Goal: Information Seeking & Learning: Learn about a topic

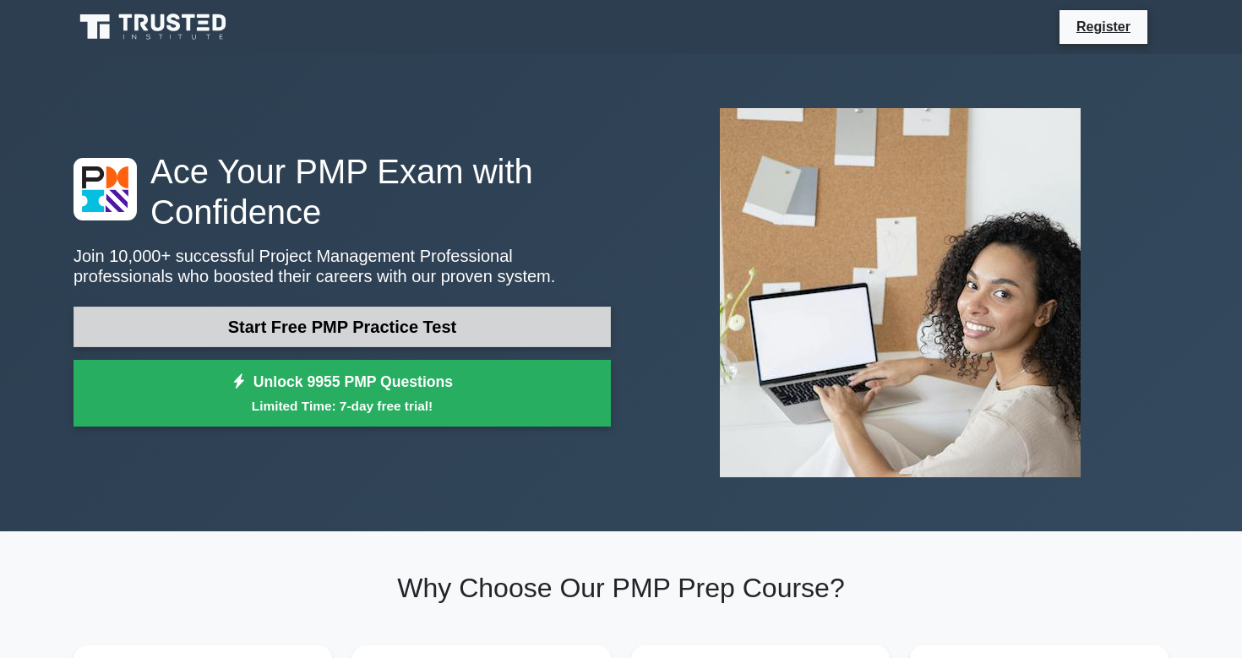
click at [467, 307] on link "Start Free PMP Practice Test" at bounding box center [343, 327] width 538 height 41
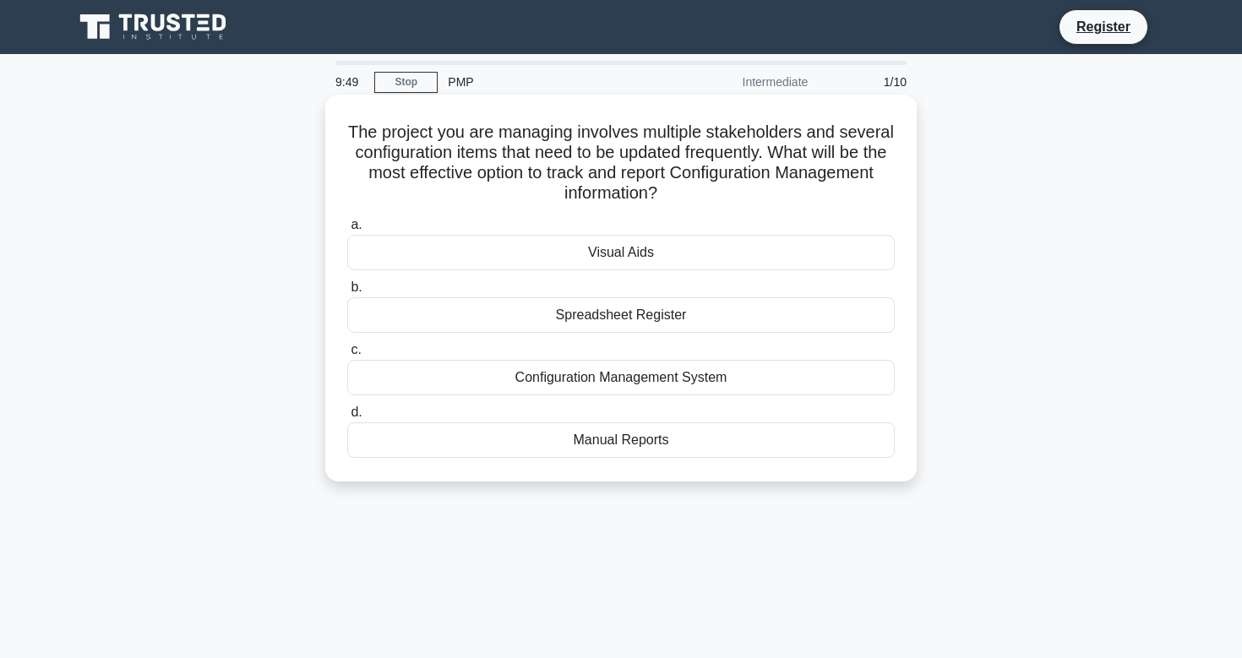
click at [538, 372] on div "Configuration Management System" at bounding box center [621, 377] width 548 height 35
click at [347, 356] on input "c. Configuration Management System" at bounding box center [347, 350] width 0 height 11
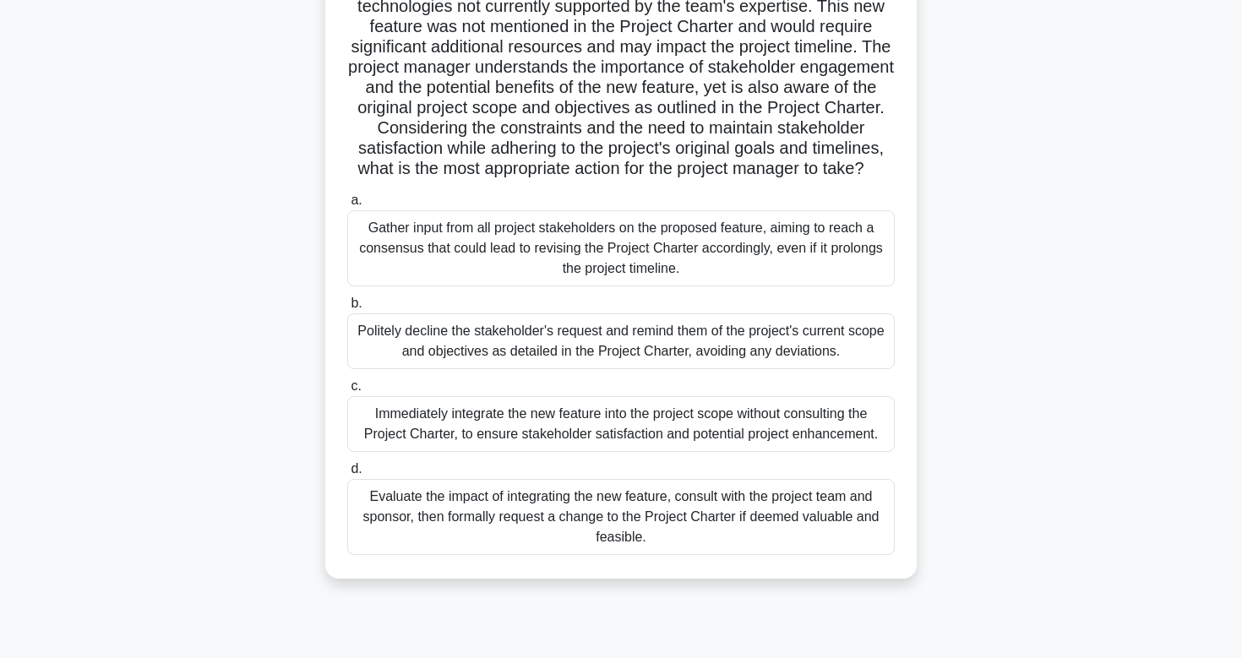
scroll to position [190, 0]
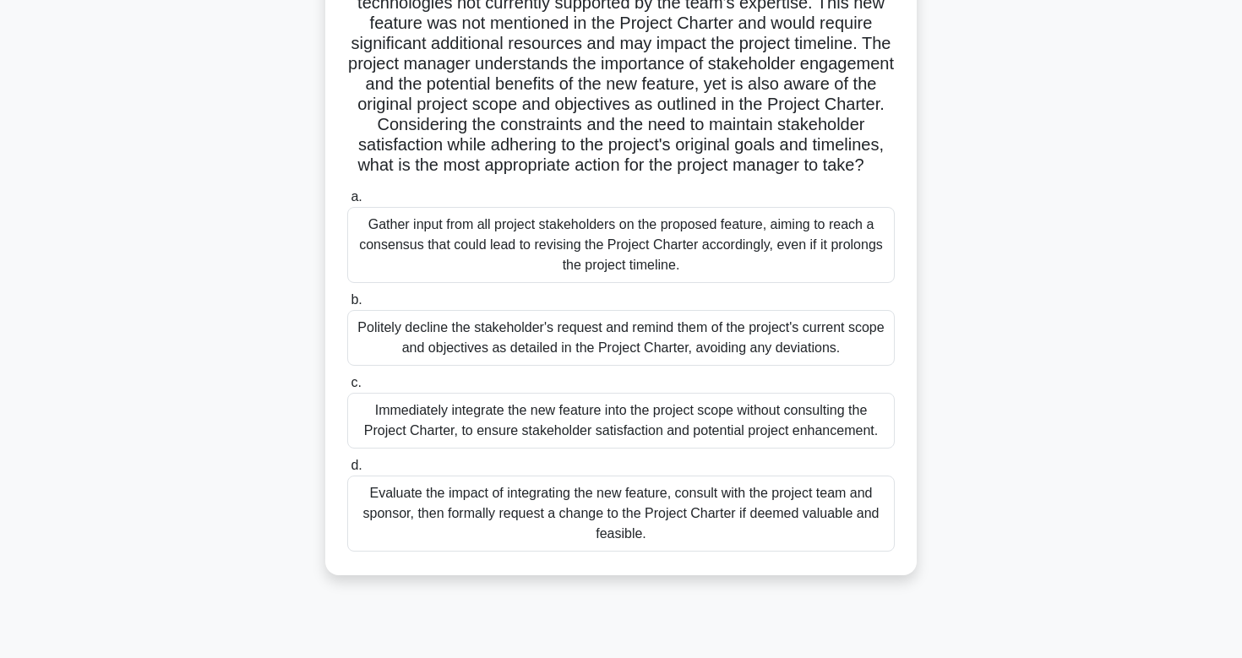
click at [569, 505] on div "Evaluate the impact of integrating the new feature, consult with the project te…" at bounding box center [621, 514] width 548 height 76
click at [347, 472] on input "d. Evaluate the impact of integrating the new feature, consult with the project…" at bounding box center [347, 466] width 0 height 11
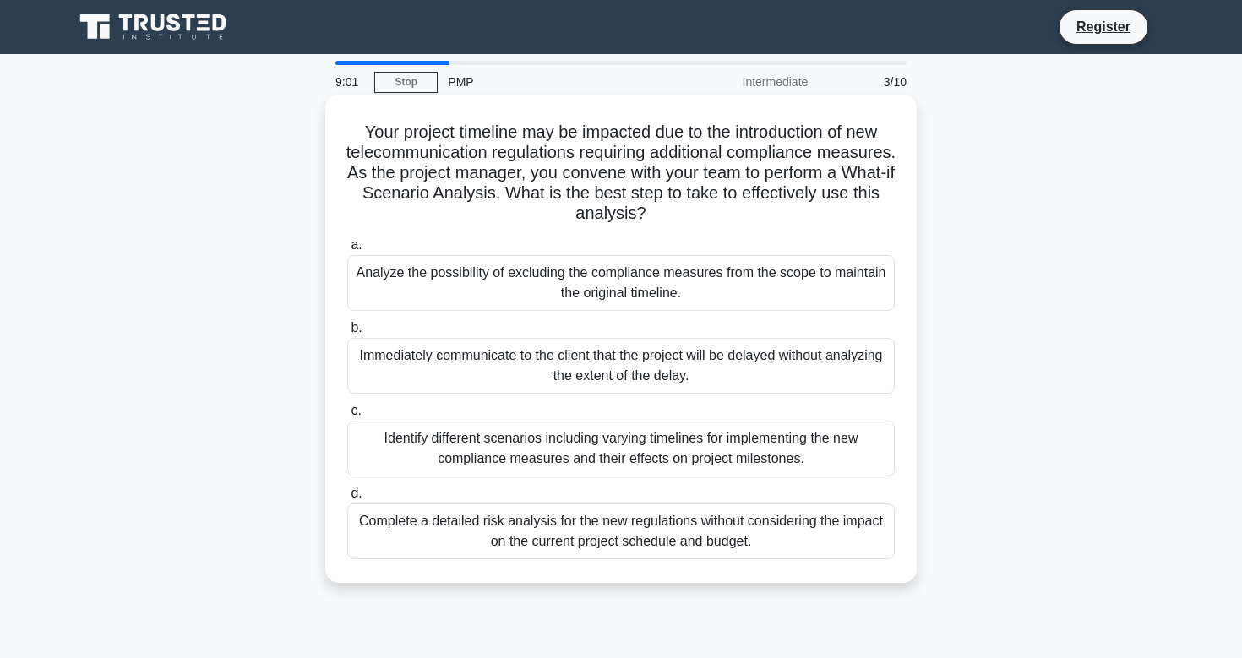
scroll to position [0, 0]
click at [654, 445] on div "Identify different scenarios including varying timelines for implementing the n…" at bounding box center [621, 449] width 548 height 56
click at [347, 417] on input "c. Identify different scenarios including varying timelines for implementing th…" at bounding box center [347, 411] width 0 height 11
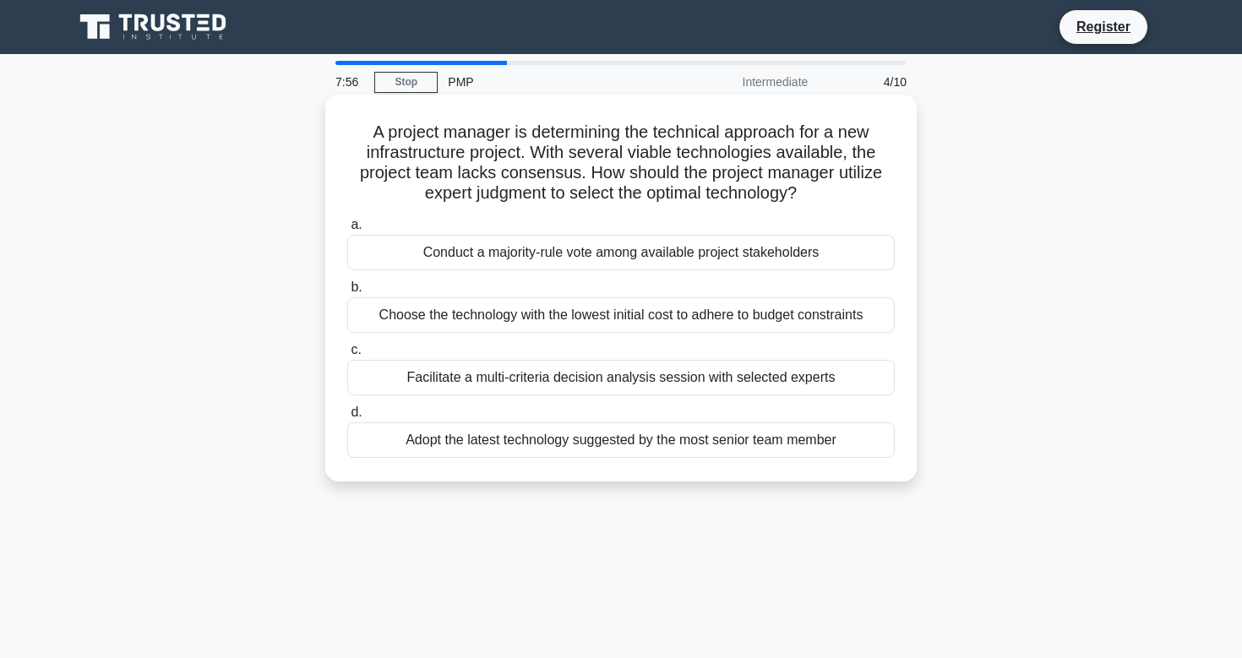
click at [726, 378] on div "Facilitate a multi-criteria decision analysis session with selected experts" at bounding box center [621, 377] width 548 height 35
click at [347, 356] on input "c. Facilitate a multi-criteria decision analysis session with selected experts" at bounding box center [347, 350] width 0 height 11
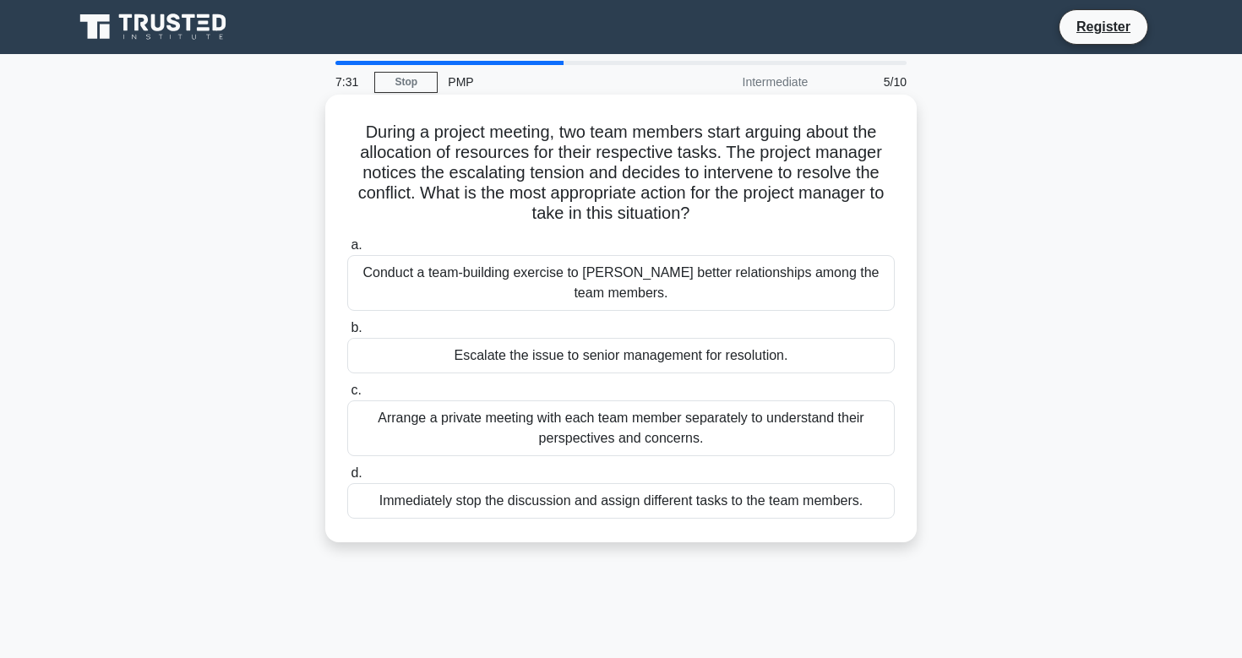
click at [750, 424] on div "Arrange a private meeting with each team member separately to understand their …" at bounding box center [621, 429] width 548 height 56
click at [347, 396] on input "c. Arrange a private meeting with each team member separately to understand the…" at bounding box center [347, 390] width 0 height 11
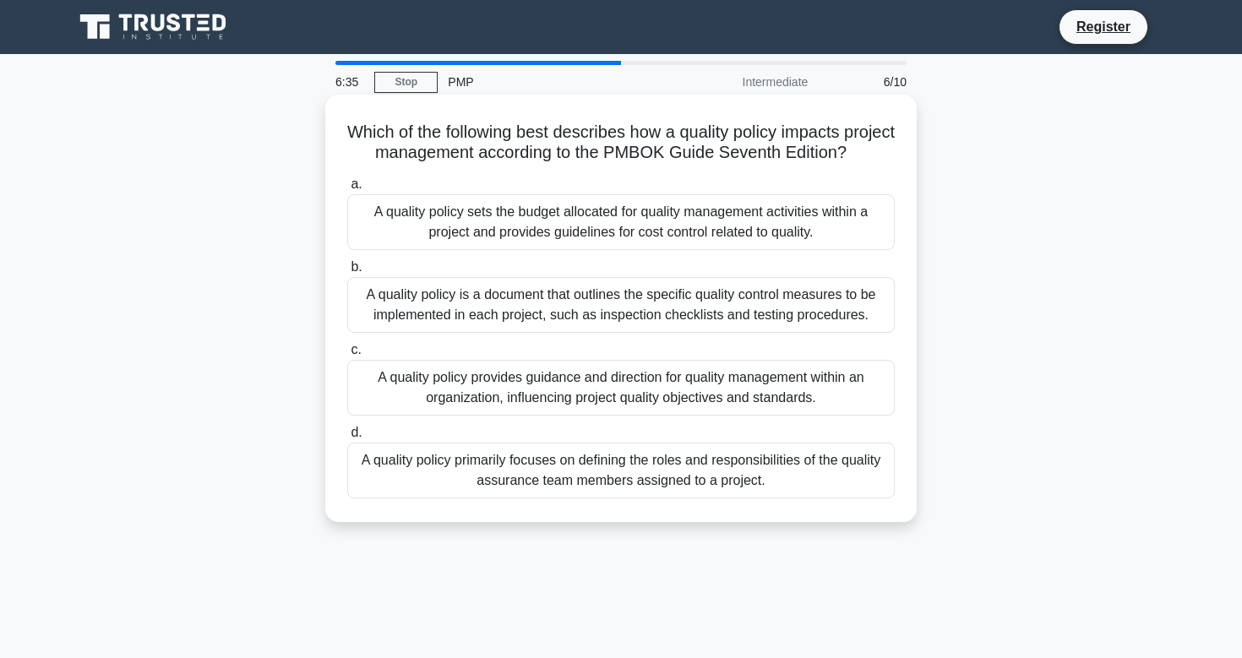
click at [790, 380] on div "A quality policy provides guidance and direction for quality management within …" at bounding box center [621, 388] width 548 height 56
click at [347, 356] on input "c. A quality policy provides guidance and direction for quality management with…" at bounding box center [347, 350] width 0 height 11
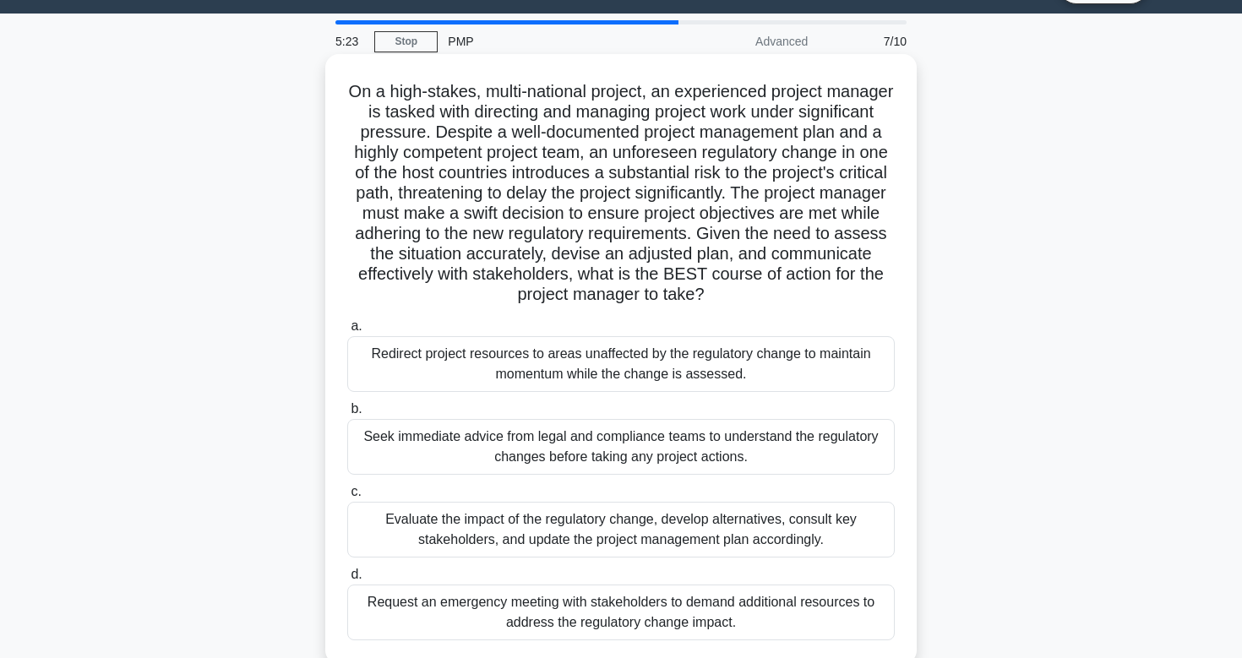
scroll to position [59, 0]
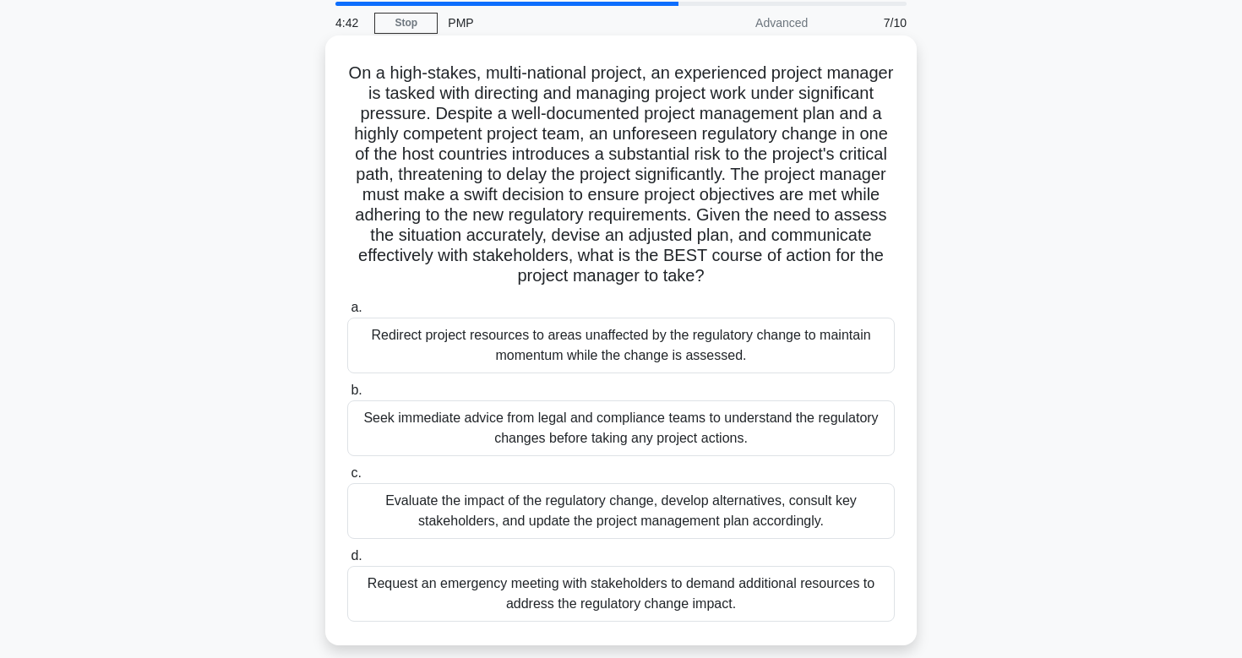
click at [761, 447] on div "Seek immediate advice from legal and compliance teams to understand the regulat…" at bounding box center [621, 429] width 548 height 56
click at [347, 396] on input "b. Seek immediate advice from legal and compliance teams to understand the regu…" at bounding box center [347, 390] width 0 height 11
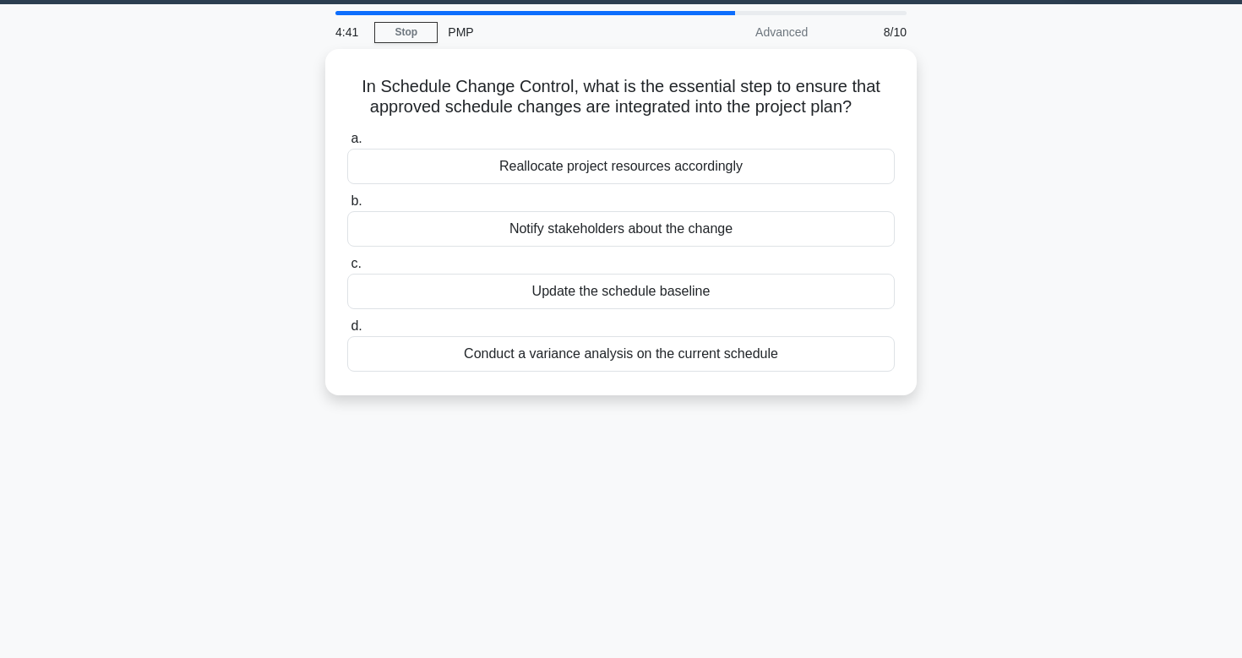
scroll to position [0, 0]
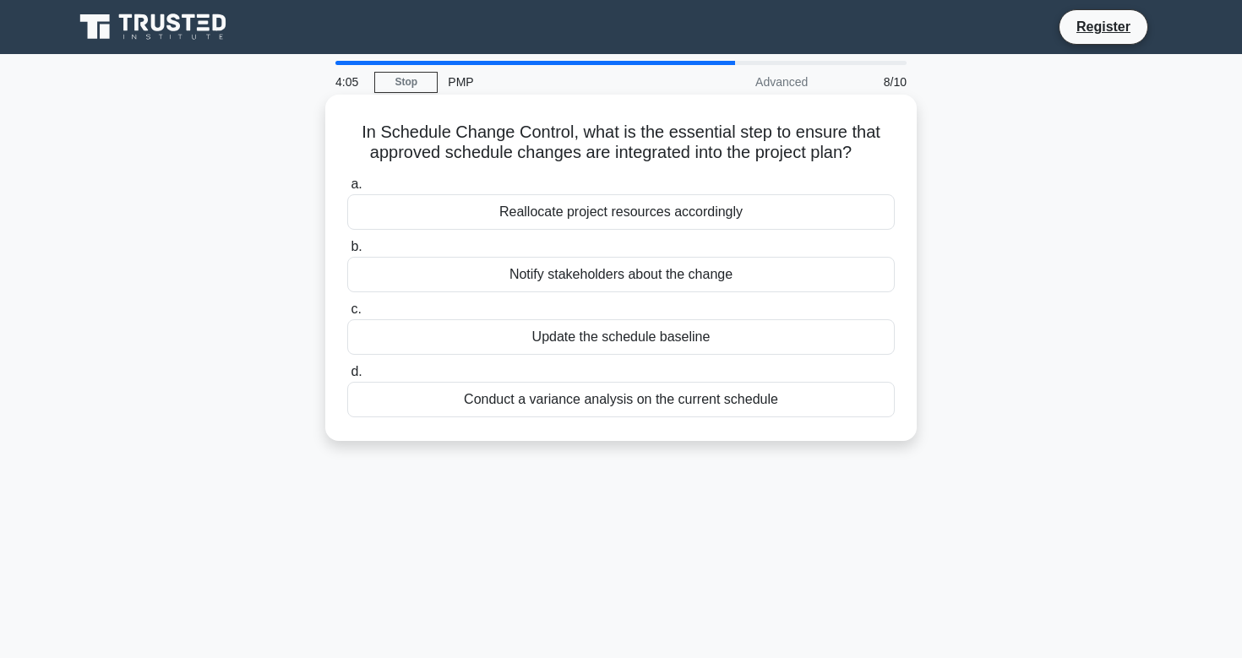
click at [767, 221] on div "Reallocate project resources accordingly" at bounding box center [621, 211] width 548 height 35
click at [347, 190] on input "a. Reallocate project resources accordingly" at bounding box center [347, 184] width 0 height 11
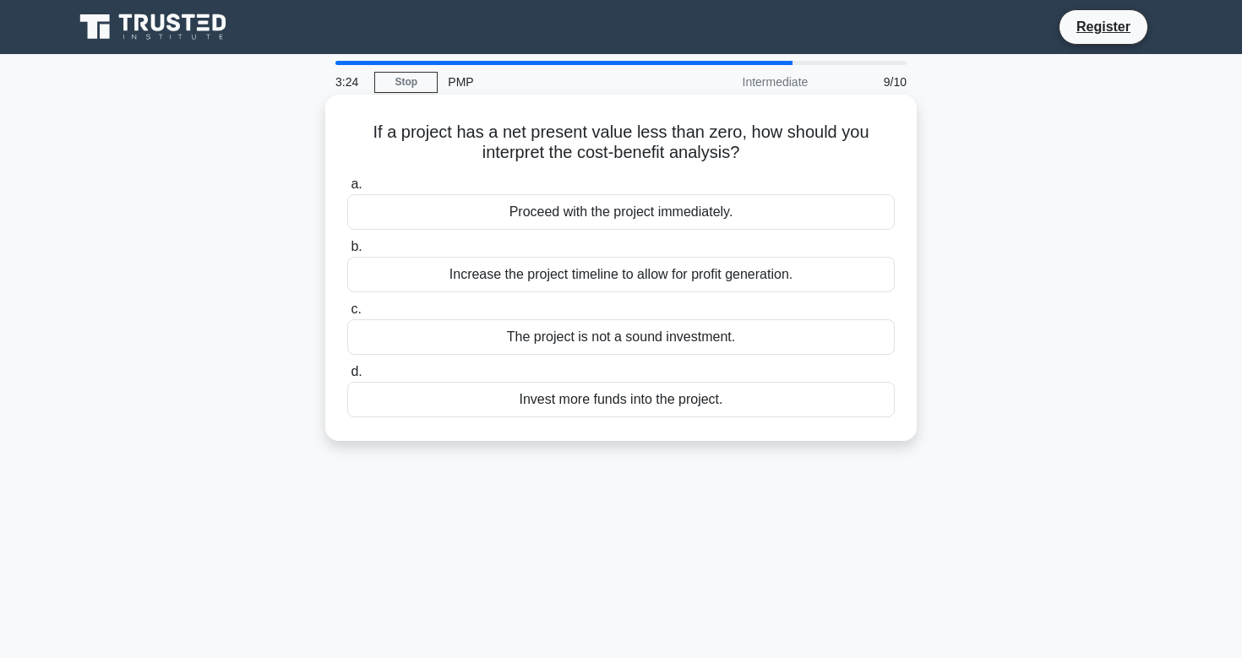
click at [751, 330] on div "The project is not a sound investment." at bounding box center [621, 336] width 548 height 35
click at [347, 315] on input "c. The project is not a sound investment." at bounding box center [347, 309] width 0 height 11
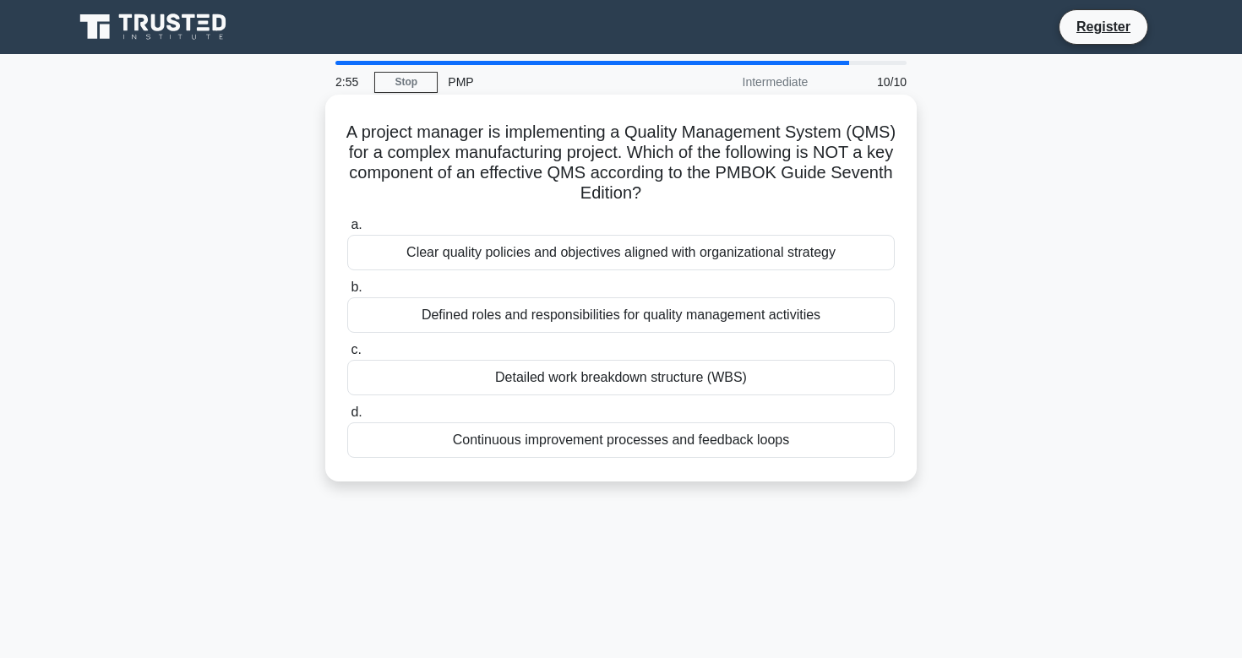
click at [815, 380] on div "Detailed work breakdown structure (WBS)" at bounding box center [621, 377] width 548 height 35
click at [347, 356] on input "c. Detailed work breakdown structure (WBS)" at bounding box center [347, 350] width 0 height 11
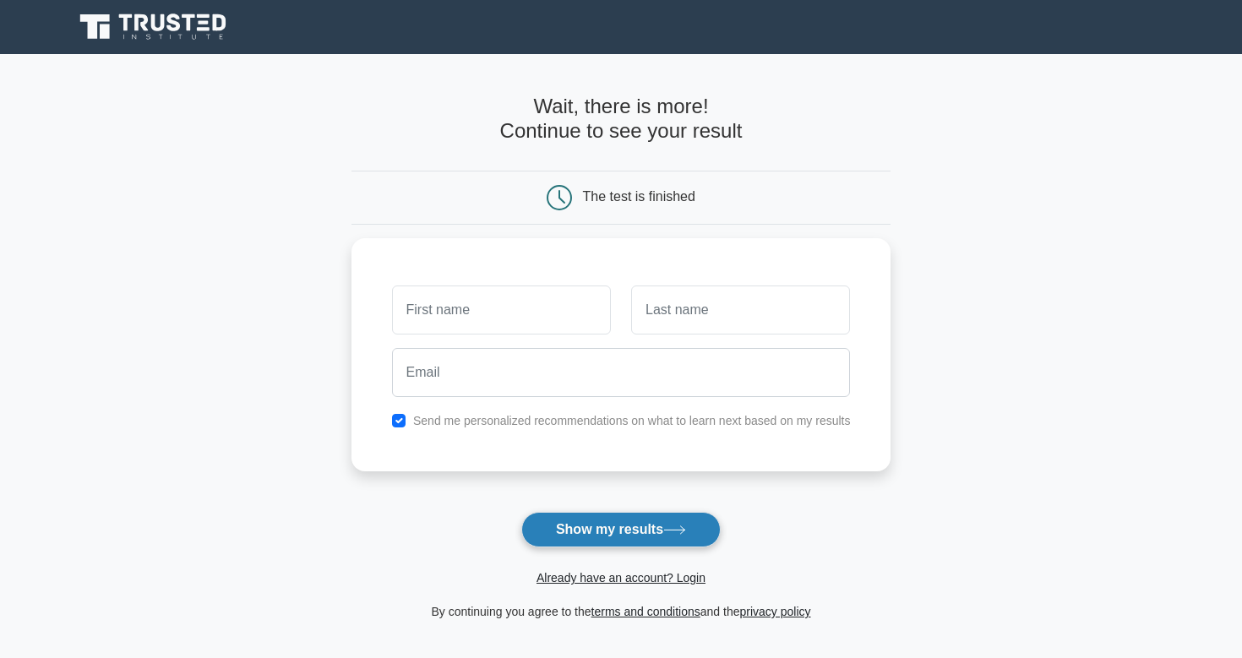
click at [689, 521] on button "Show my results" at bounding box center [620, 529] width 199 height 35
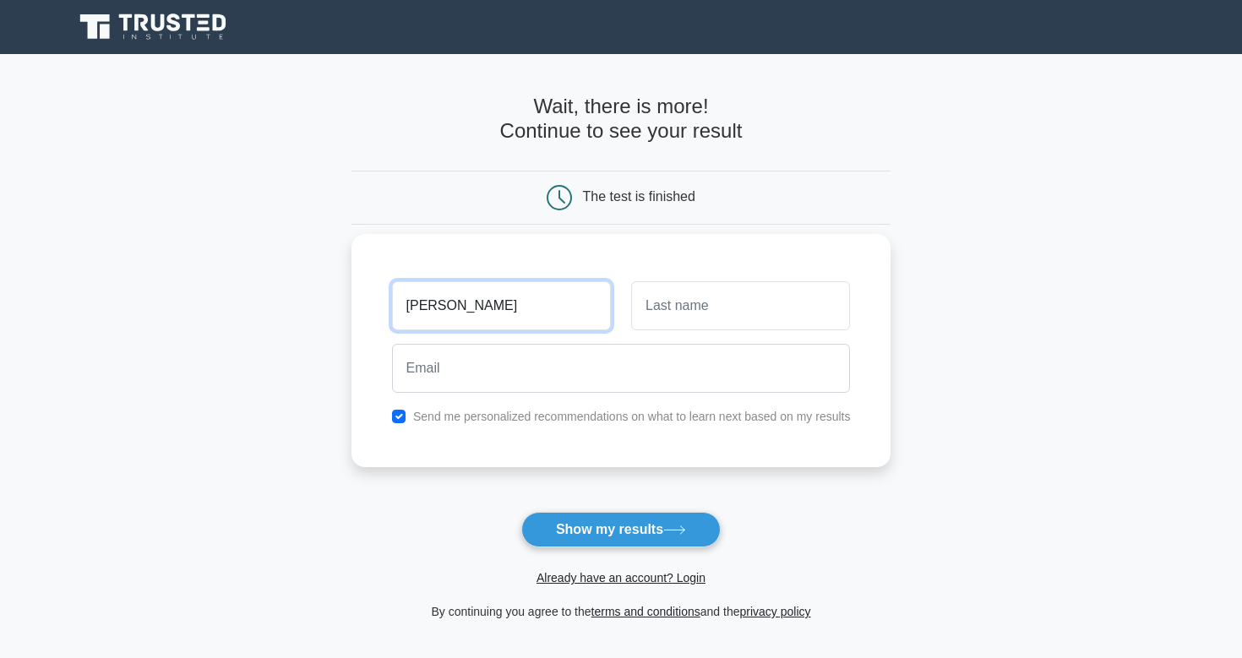
type input "omair"
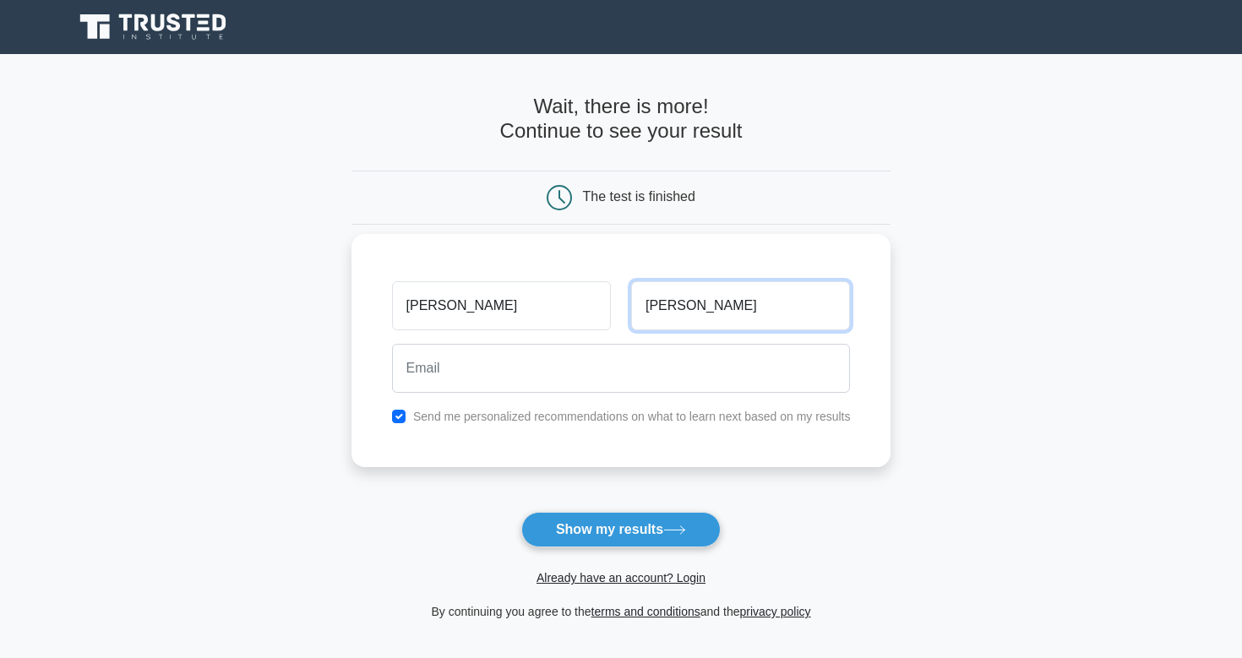
type input "alnuaimi"
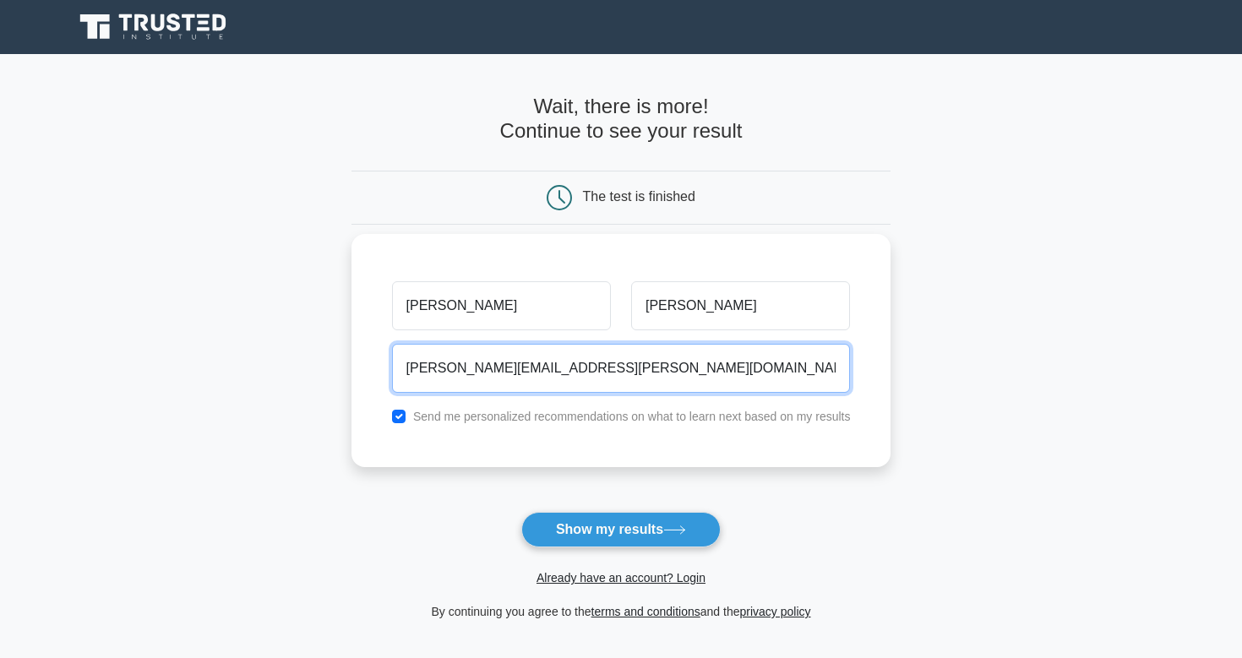
type input "omair.alnuaimi@hotmail.com"
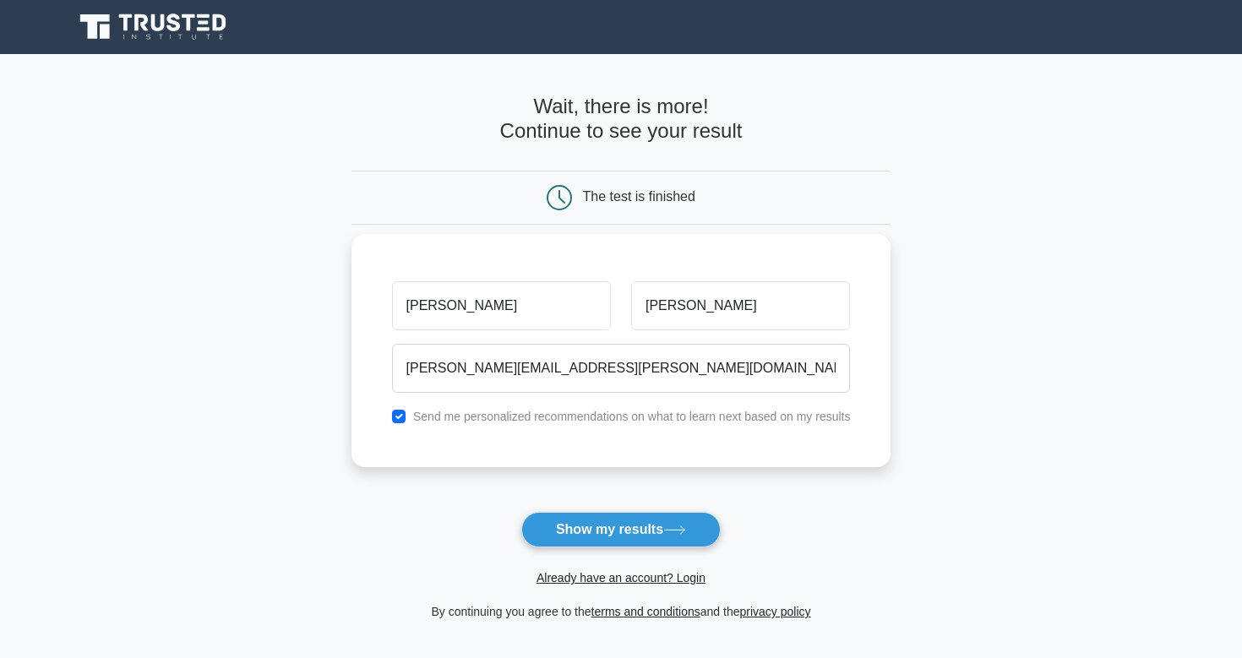
click at [775, 416] on label "Send me personalized recommendations on what to learn next based on my results" at bounding box center [632, 417] width 438 height 14
click at [648, 422] on label "Send me personalized recommendations on what to learn next based on my results" at bounding box center [632, 417] width 438 height 14
click at [393, 417] on div "Send me personalized recommendations on what to learn next based on my results" at bounding box center [621, 417] width 479 height 20
click at [401, 417] on input "checkbox" at bounding box center [399, 417] width 14 height 14
checkbox input "false"
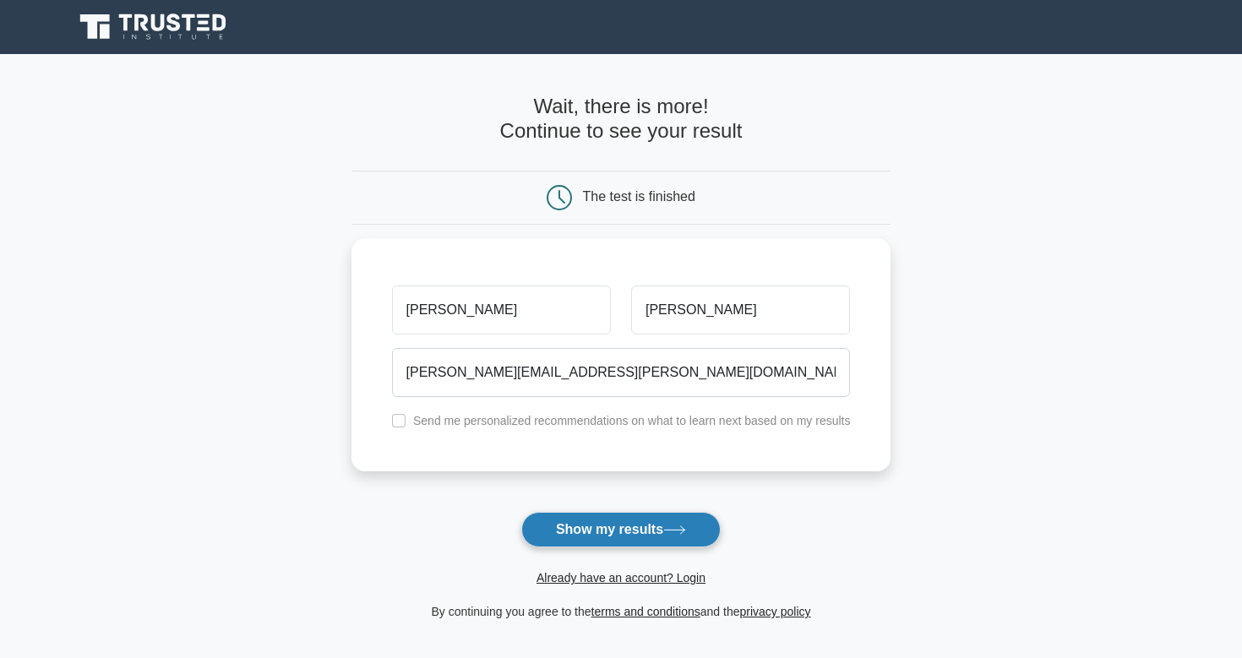
click at [553, 521] on button "Show my results" at bounding box center [620, 529] width 199 height 35
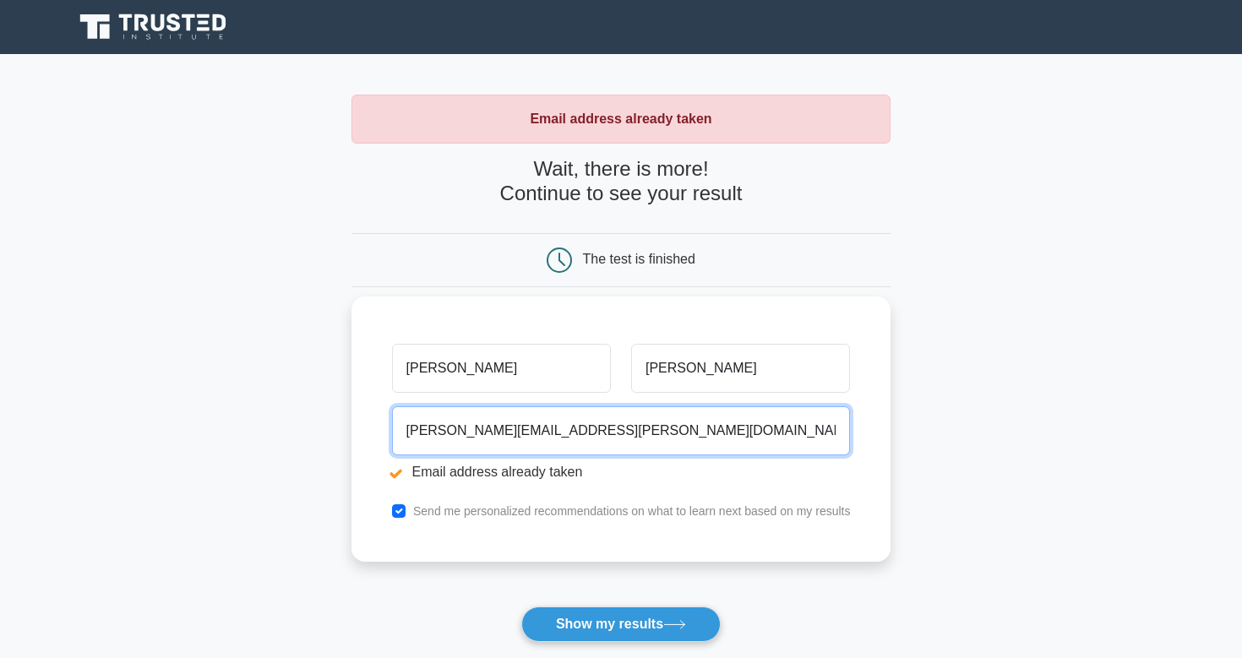
click at [529, 433] on input "omair.alnuaimi@hotmail.com" at bounding box center [621, 431] width 459 height 49
type input "omair.alnuaimi@yahoo.com"
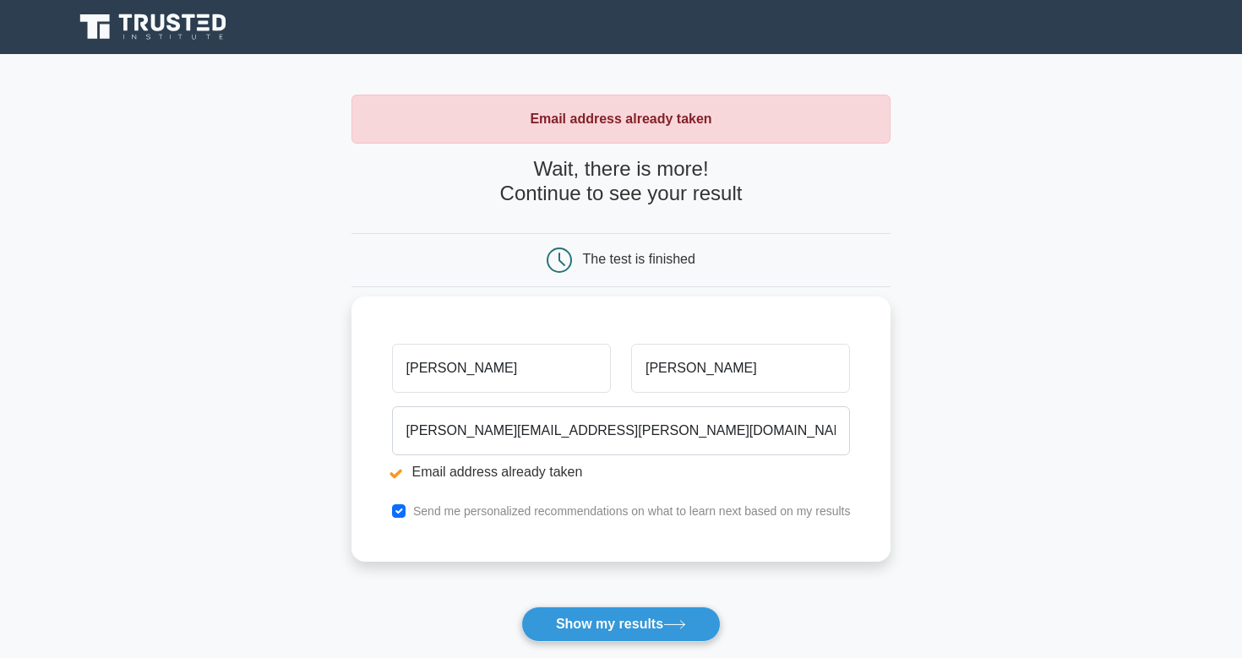
click at [504, 512] on label "Send me personalized recommendations on what to learn next based on my results" at bounding box center [632, 512] width 438 height 14
click at [402, 512] on input "checkbox" at bounding box center [399, 512] width 14 height 14
checkbox input "false"
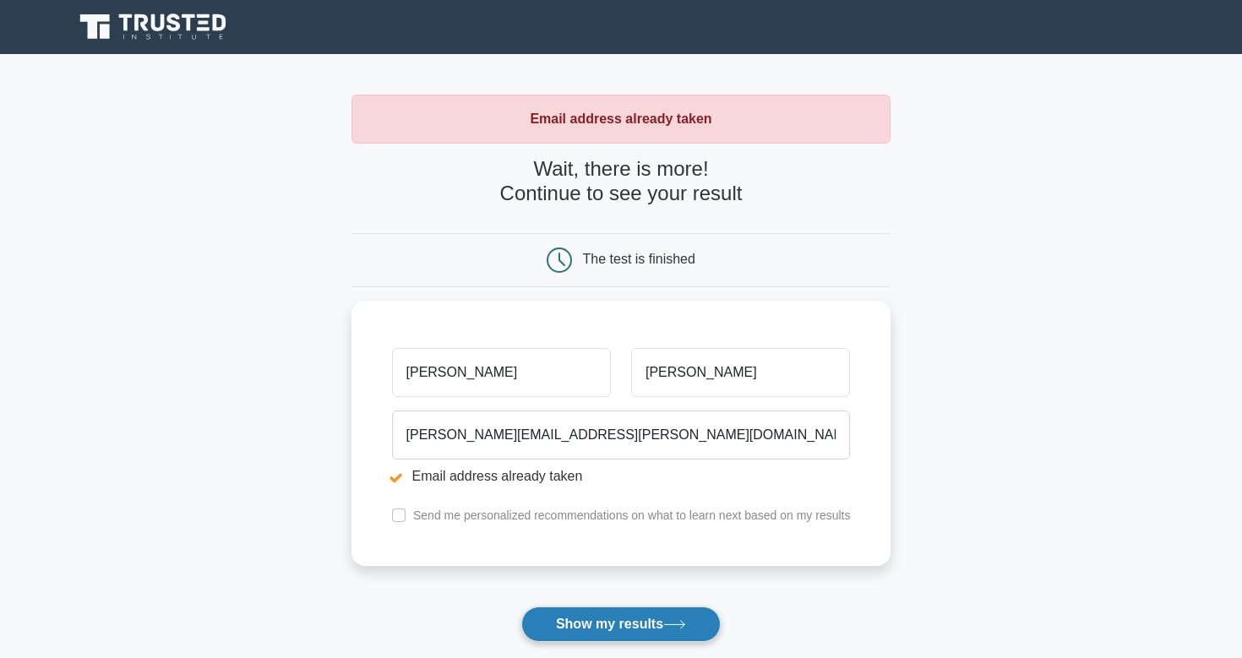
click at [552, 610] on button "Show my results" at bounding box center [620, 624] width 199 height 35
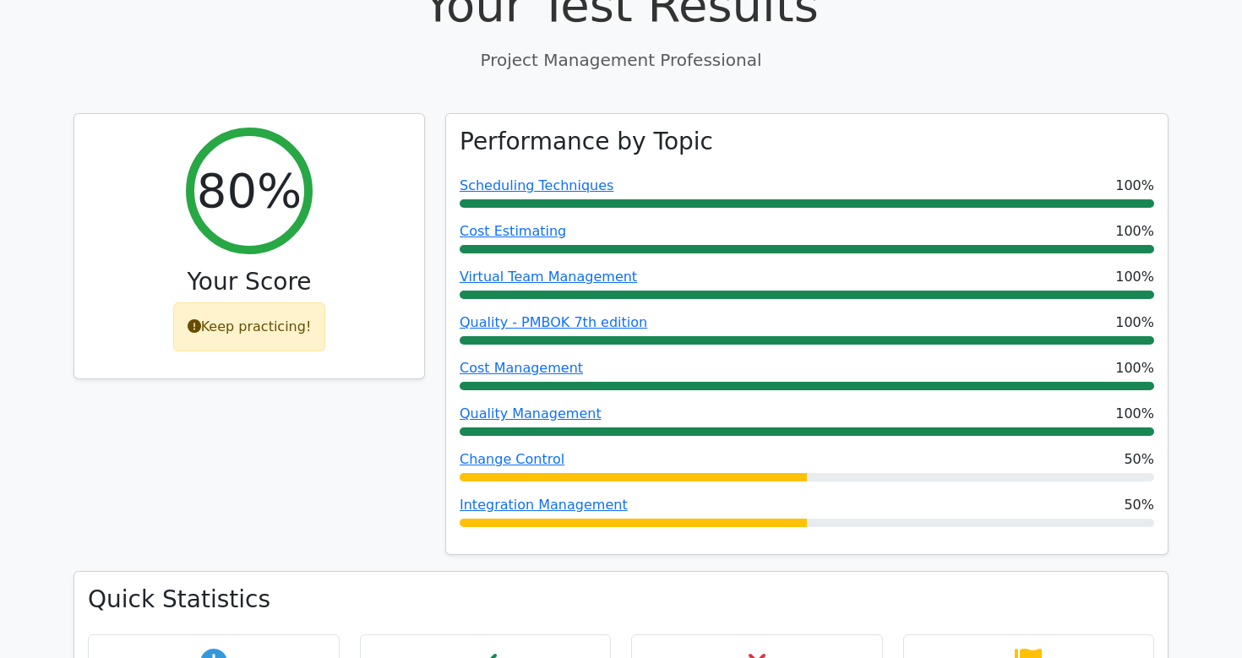
scroll to position [653, 0]
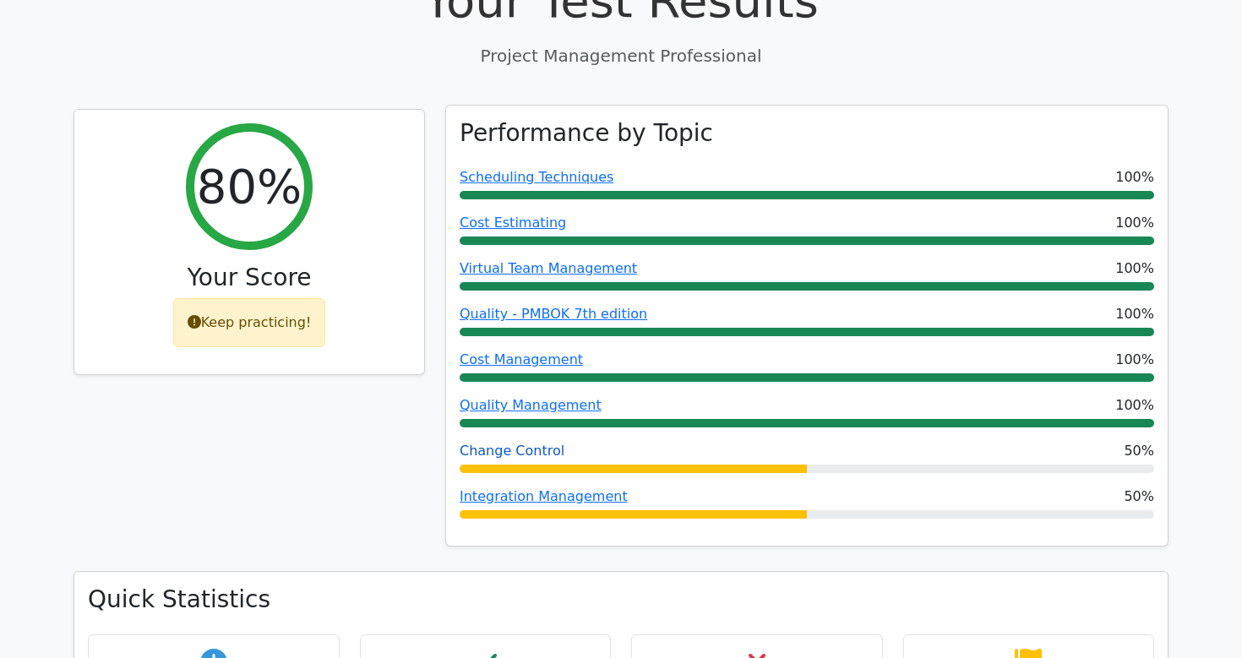
click at [523, 443] on link "Change Control" at bounding box center [512, 451] width 105 height 16
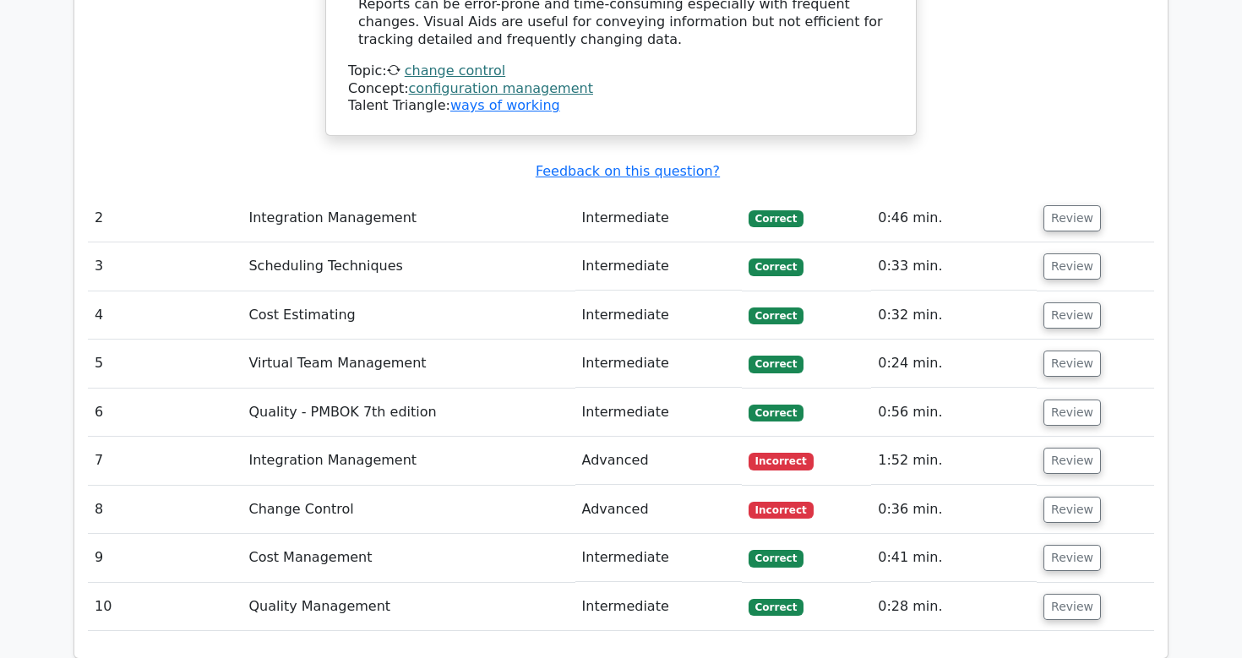
scroll to position [2245, 0]
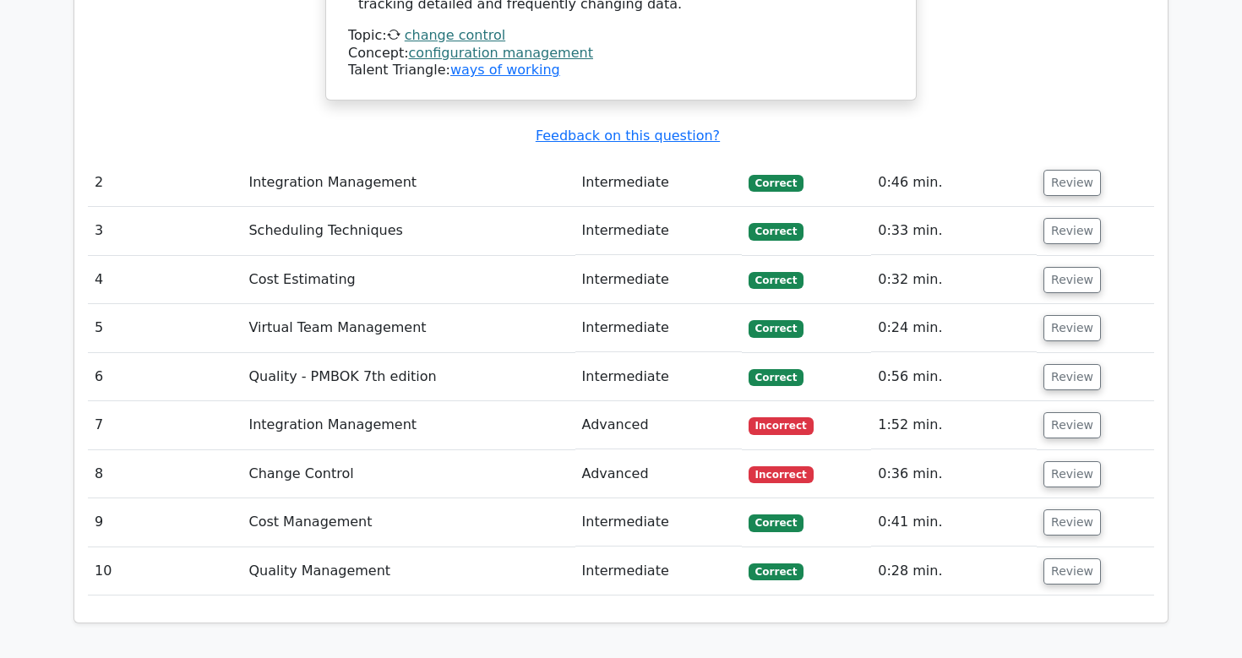
click at [328, 450] on td "Change Control" at bounding box center [408, 474] width 333 height 48
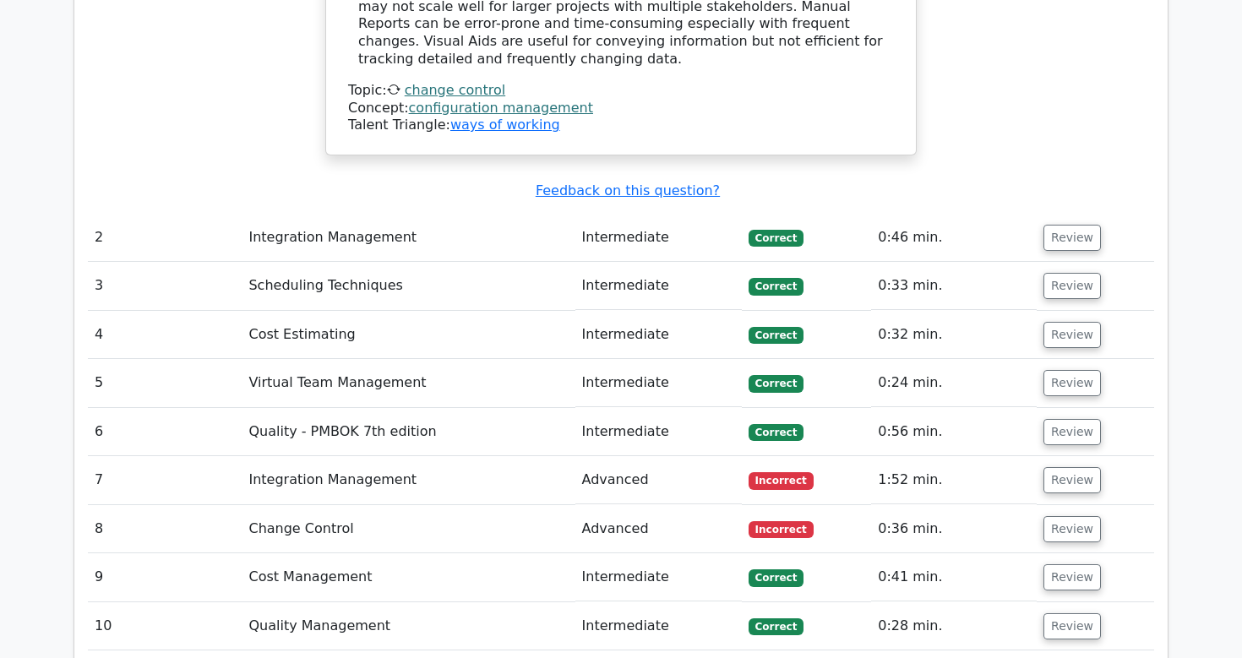
scroll to position [2201, 0]
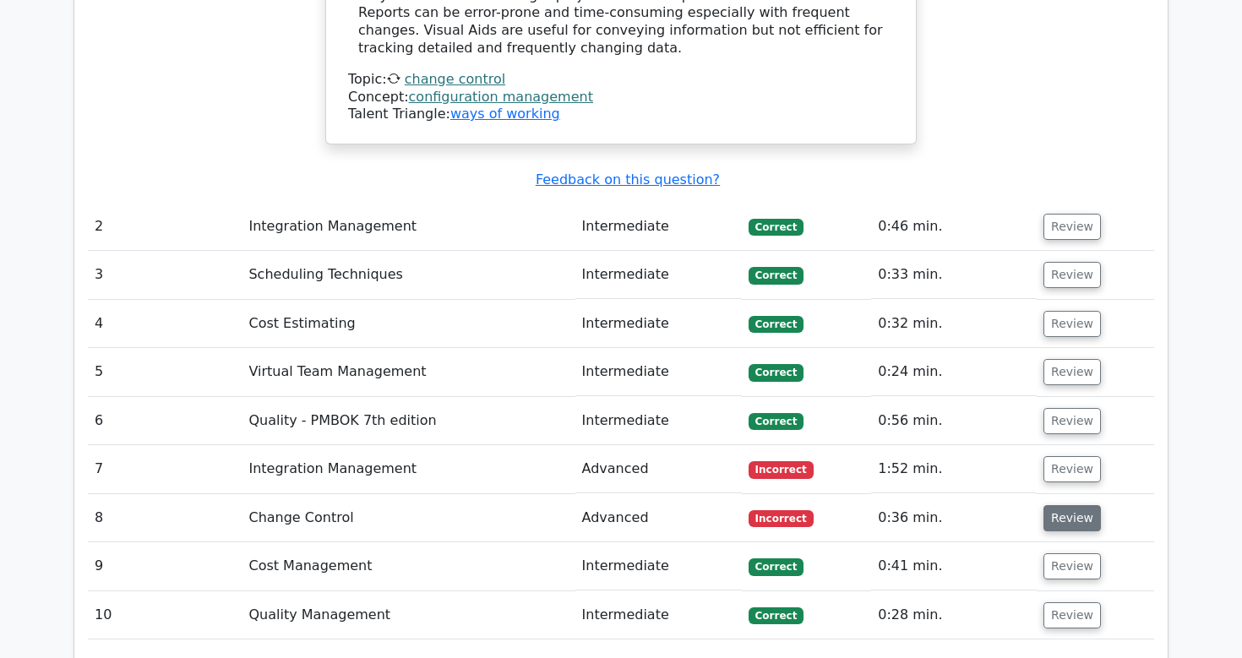
click at [1076, 505] on button "Review" at bounding box center [1072, 518] width 57 height 26
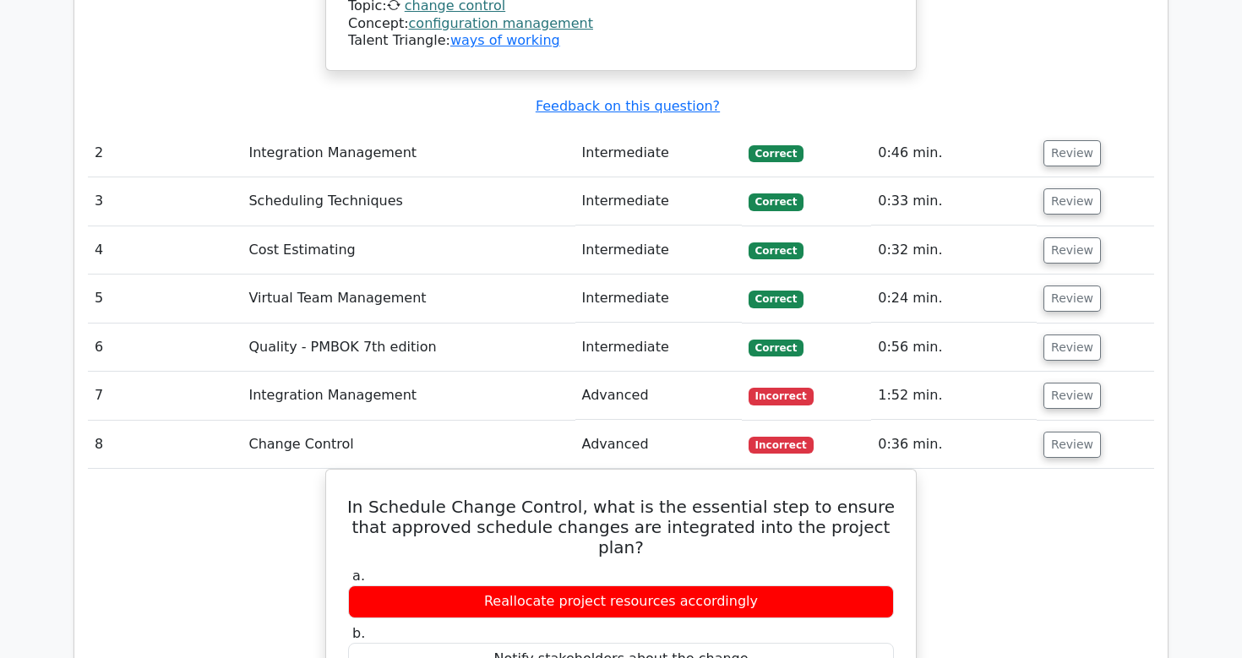
scroll to position [2260, 0]
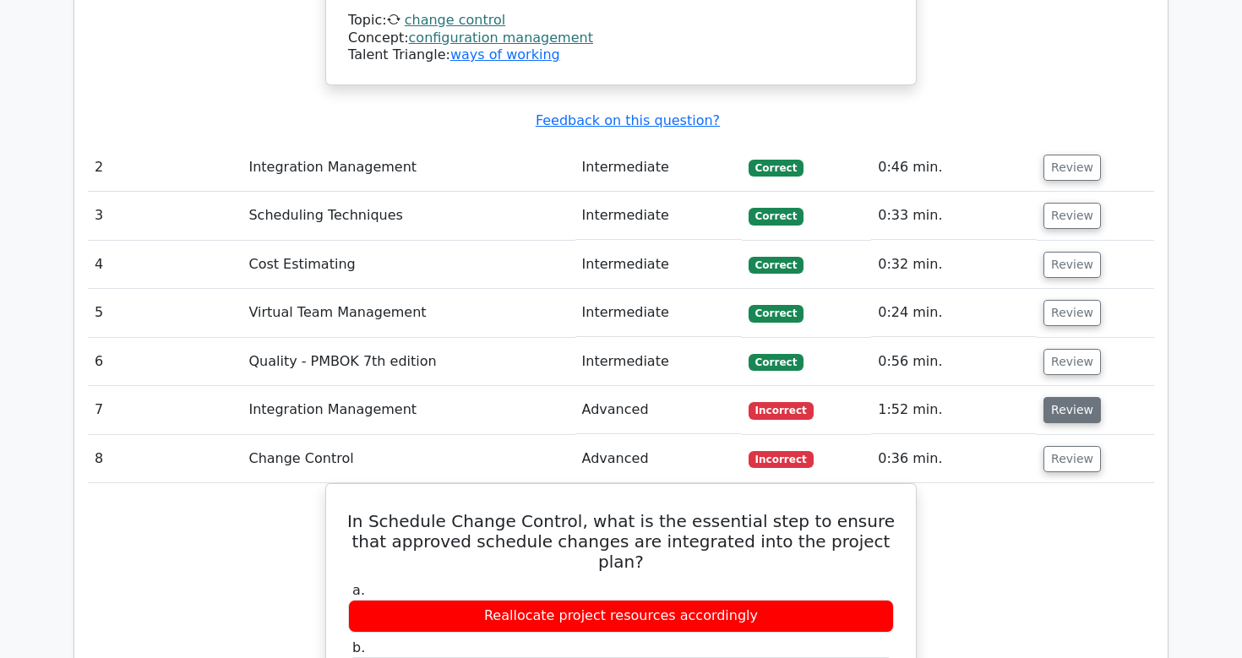
click at [1062, 397] on button "Review" at bounding box center [1072, 410] width 57 height 26
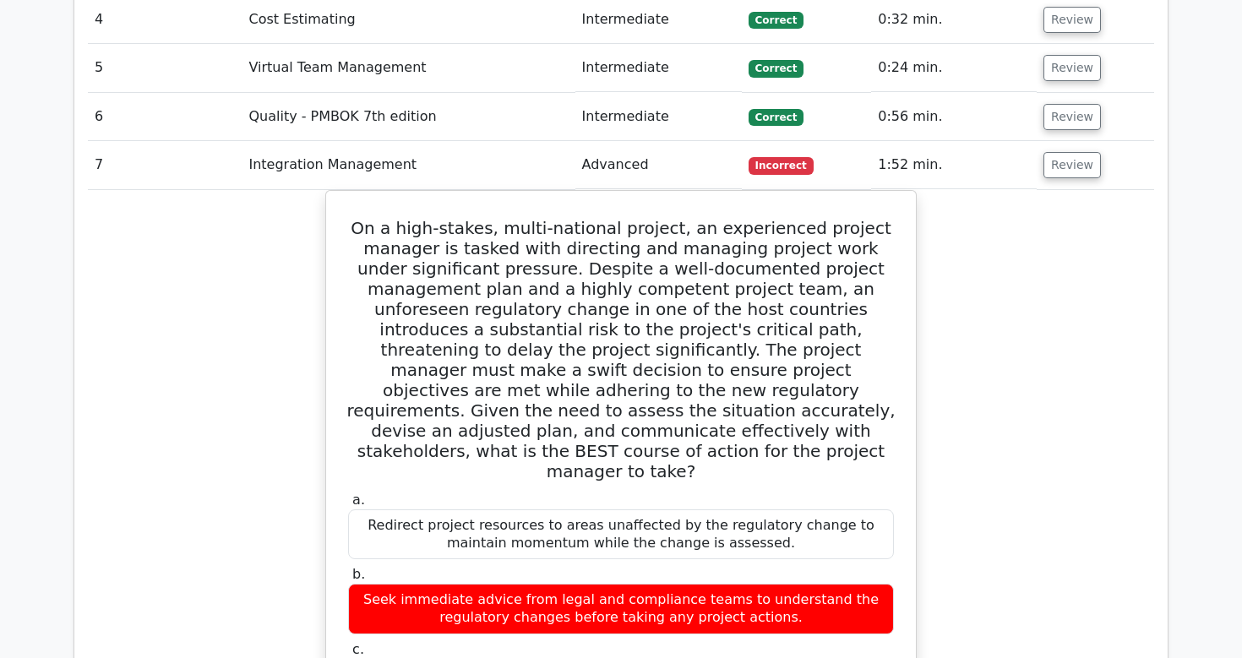
scroll to position [2507, 0]
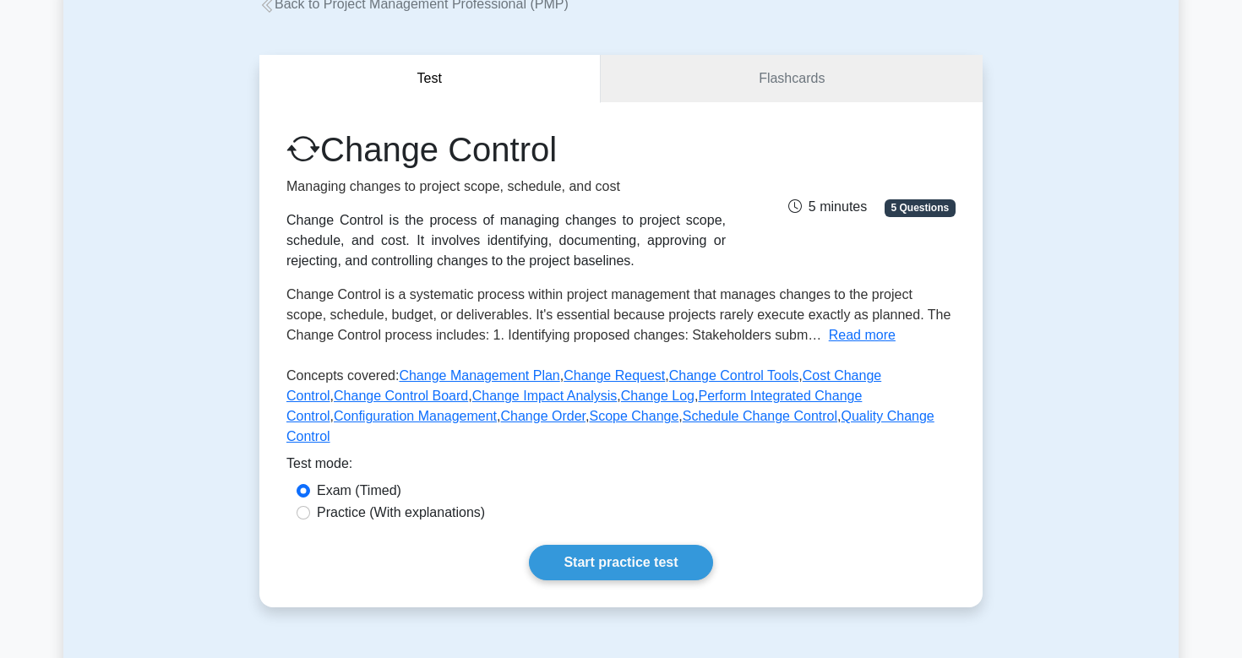
scroll to position [116, 0]
